Goal: Obtain resource: Obtain resource

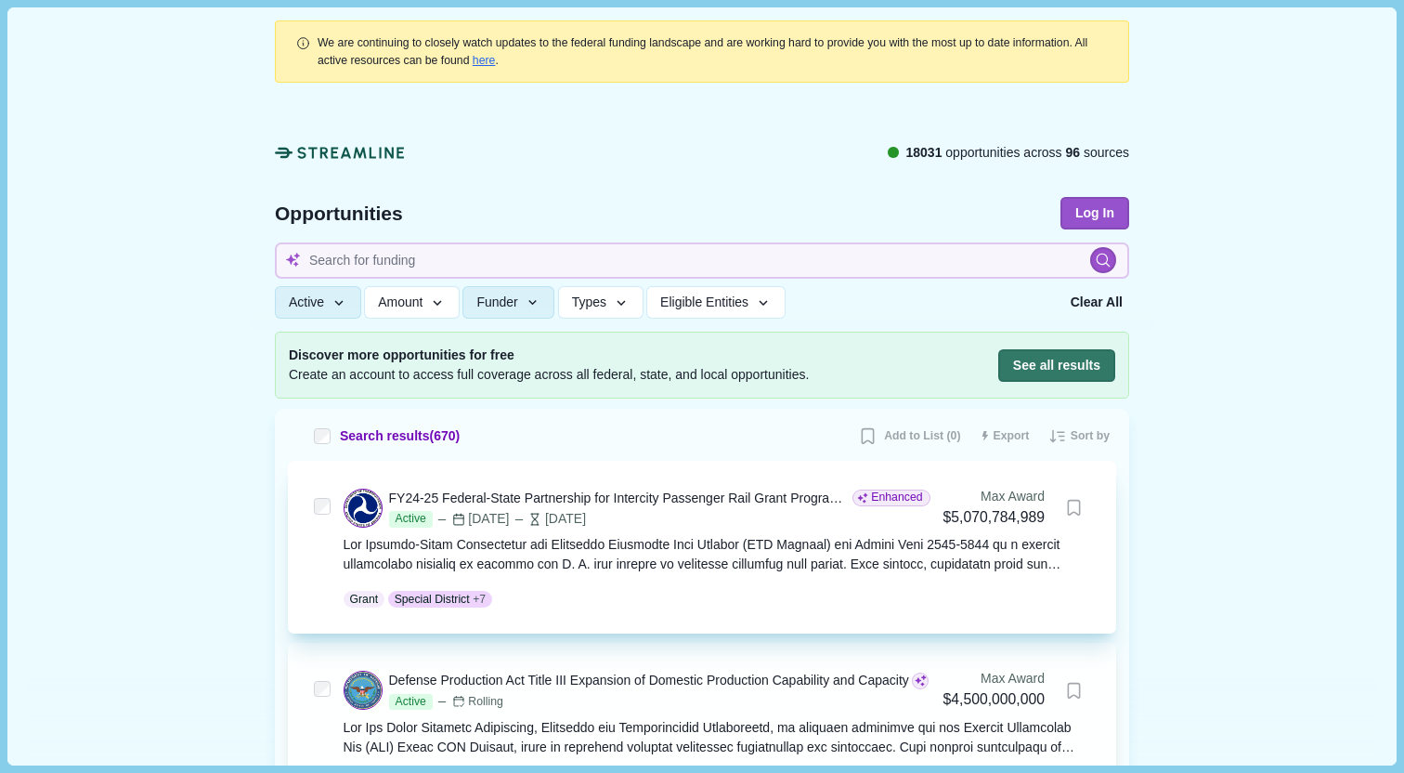
click at [495, 502] on div "FY24-25 Federal-State Partnership for Intercity Passenger Rail Grant Program - …" at bounding box center [619, 499] width 461 height 20
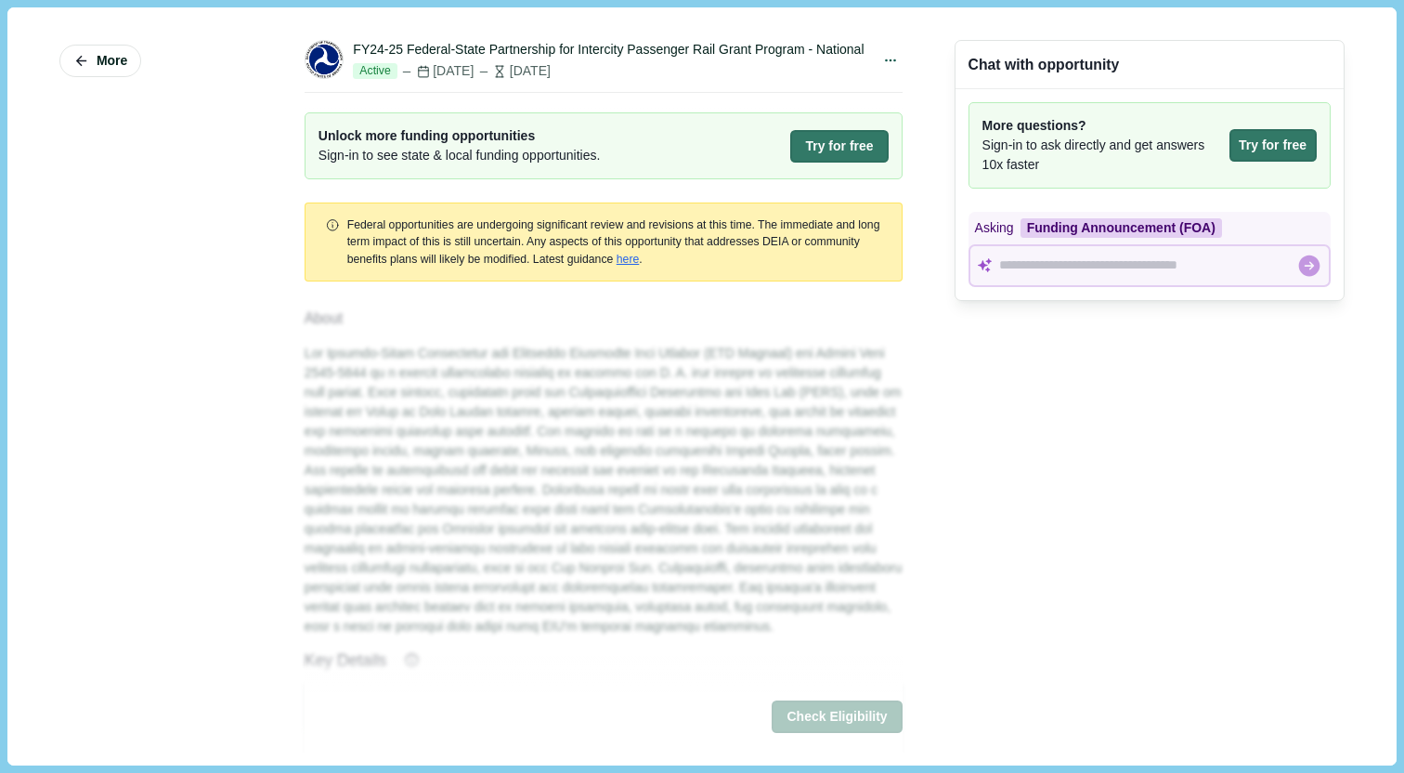
click at [108, 69] on button "More" at bounding box center [100, 61] width 82 height 33
